Goal: Task Accomplishment & Management: Manage account settings

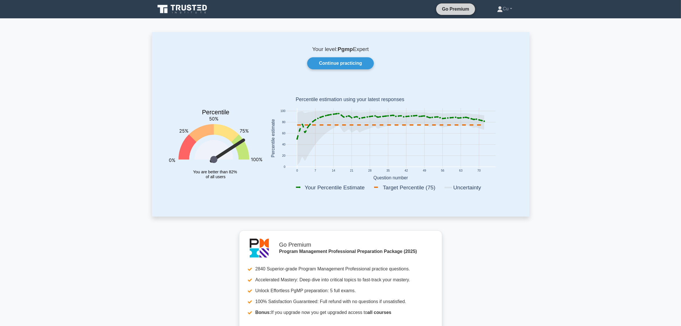
click at [451, 9] on link "Go Premium" at bounding box center [455, 8] width 34 height 7
click at [326, 66] on link "Continue practicing" at bounding box center [340, 63] width 66 height 12
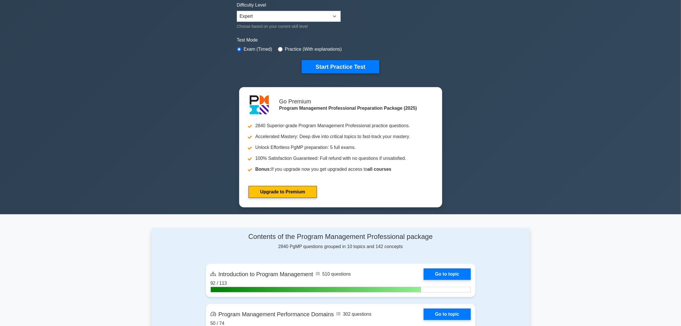
scroll to position [143, 0]
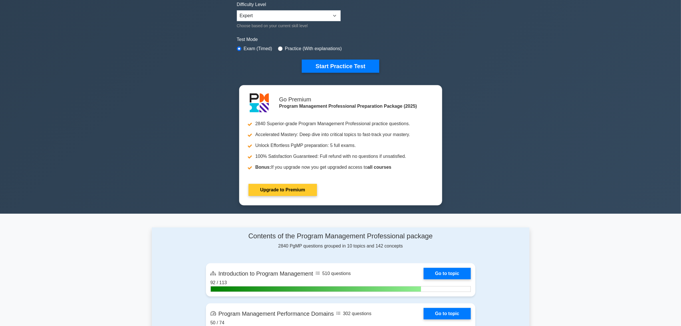
click at [272, 188] on link "Upgrade to Premium" at bounding box center [283, 190] width 68 height 12
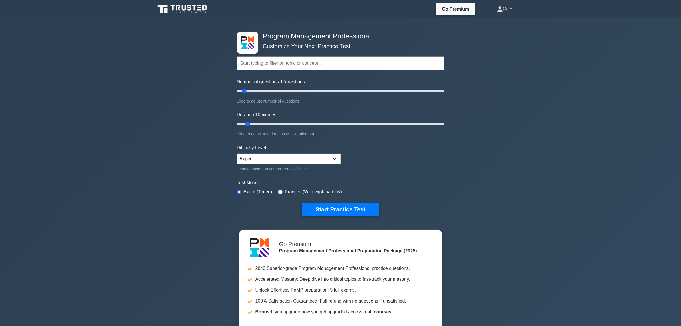
click at [512, 8] on link "Cu" at bounding box center [504, 8] width 43 height 11
click at [524, 111] on div "Program Management Professional Customize Your Next Practice Test Topics Introd…" at bounding box center [340, 187] width 681 height 338
click at [511, 7] on link "Cu" at bounding box center [504, 8] width 43 height 11
click at [504, 10] on link "Cu" at bounding box center [504, 8] width 43 height 11
click at [495, 3] on link "Cu" at bounding box center [504, 8] width 43 height 11
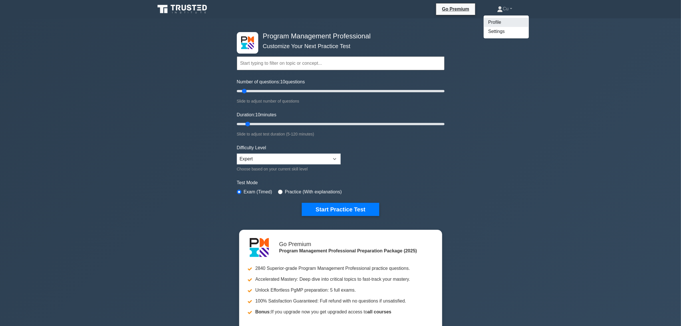
click at [493, 25] on link "Profile" at bounding box center [506, 22] width 45 height 9
click at [500, 9] on link "Cu" at bounding box center [504, 8] width 43 height 11
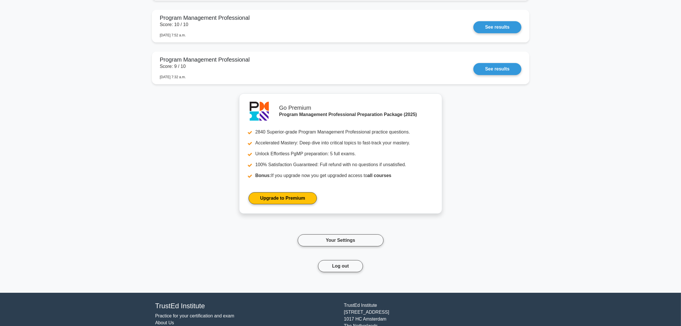
scroll to position [2531, 0]
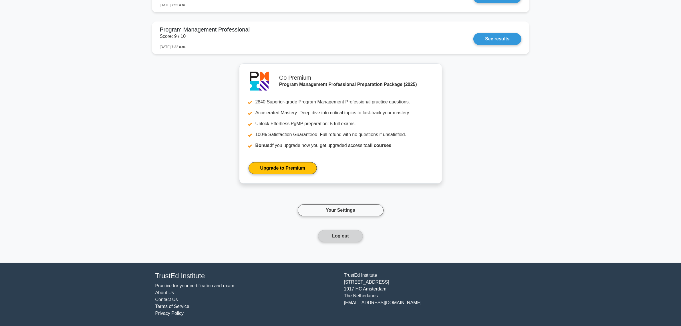
click at [339, 236] on button "Log out" at bounding box center [340, 236] width 45 height 12
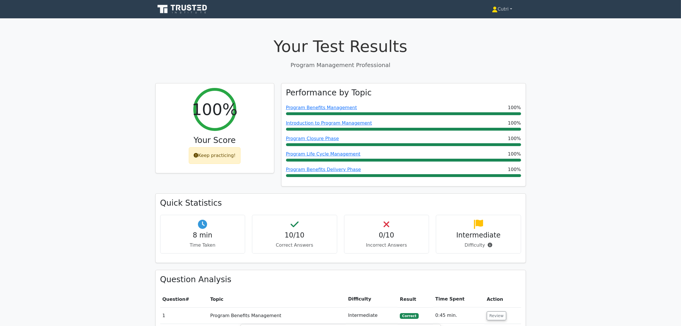
click at [511, 9] on link "Cutri" at bounding box center [502, 8] width 48 height 11
click at [510, 8] on link "Cutri" at bounding box center [502, 8] width 48 height 11
click at [489, 34] on link "Settings" at bounding box center [501, 31] width 45 height 9
click at [184, 5] on icon at bounding box center [182, 9] width 55 height 11
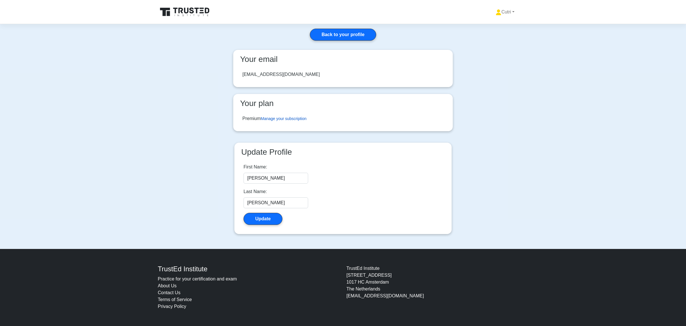
click at [296, 120] on link "Manage your subscription" at bounding box center [284, 118] width 46 height 5
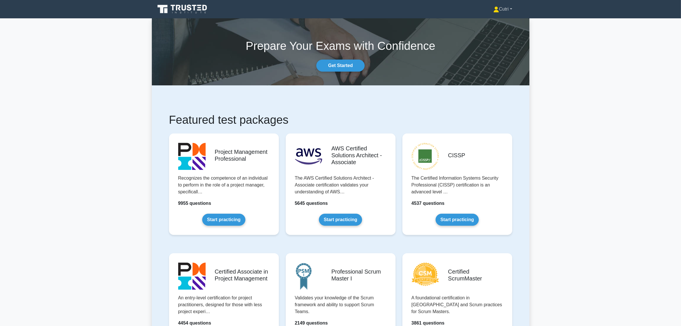
click at [512, 9] on link "Cutri" at bounding box center [503, 8] width 46 height 11
click at [489, 25] on link "Profile" at bounding box center [502, 22] width 45 height 9
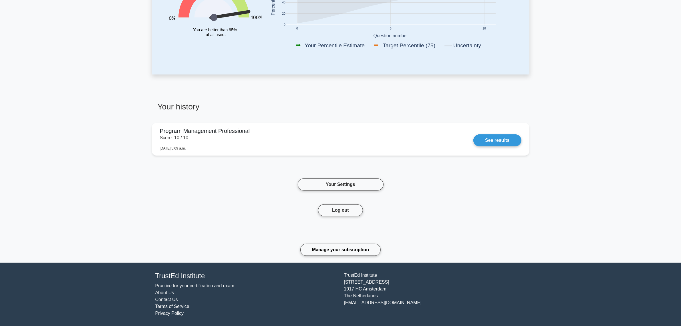
scroll to position [176, 0]
